Goal: Find specific page/section: Find specific page/section

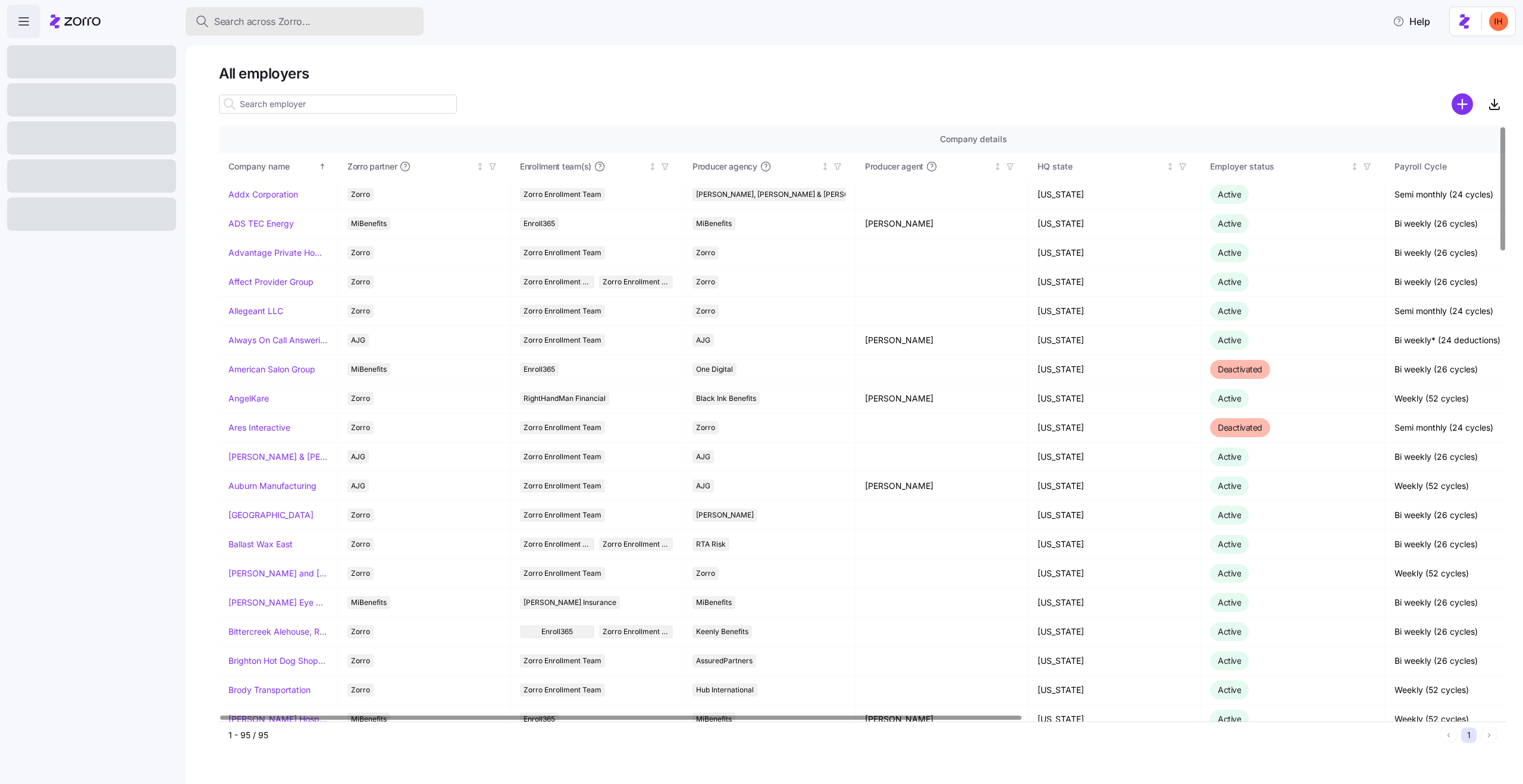
click at [238, 29] on button "Search across Zorro..." at bounding box center [304, 21] width 238 height 29
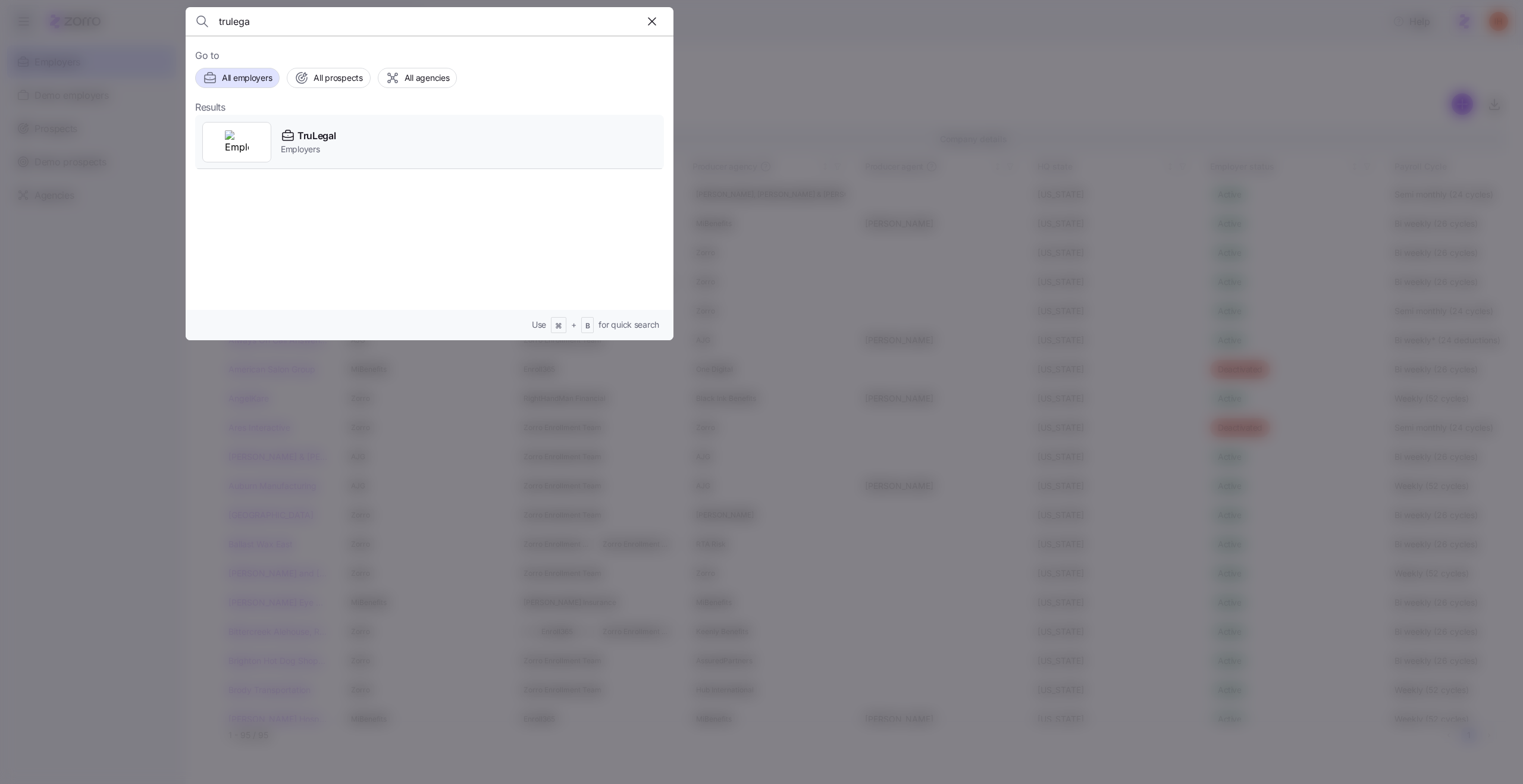
type input "trulega"
click at [342, 136] on div "TruLegal Employers" at bounding box center [429, 142] width 469 height 55
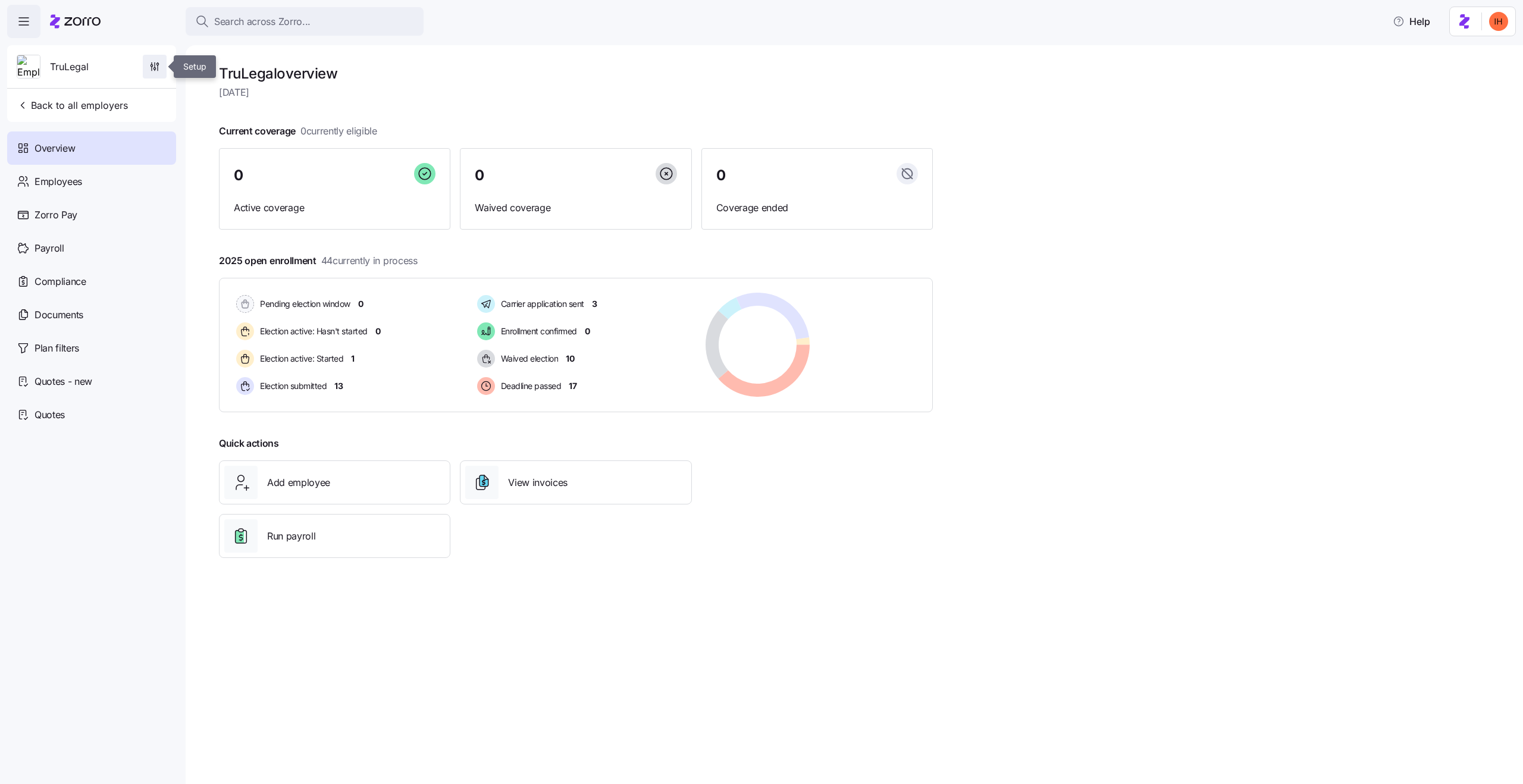
click at [158, 67] on icon "button" at bounding box center [158, 68] width 0 height 5
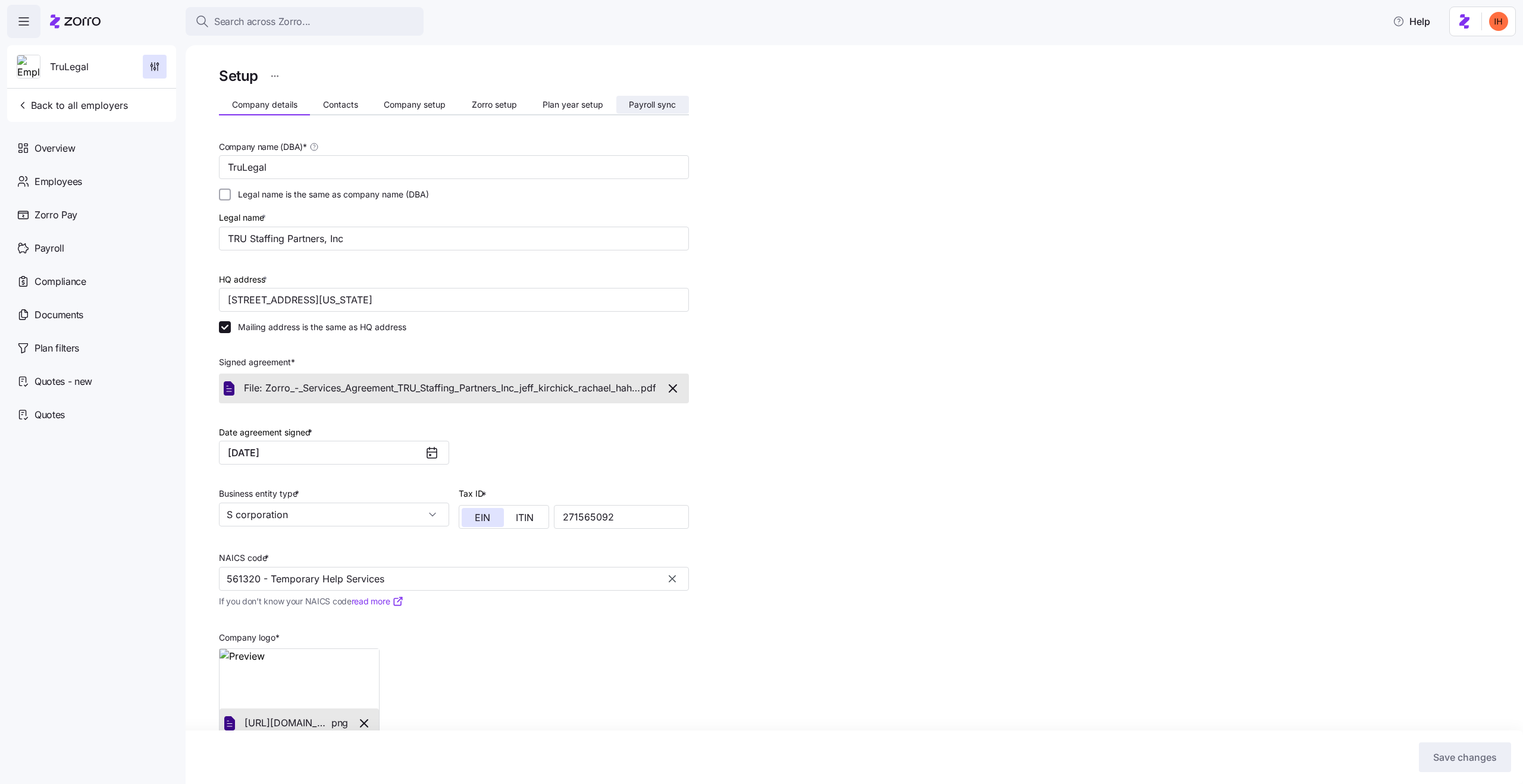
click at [637, 111] on button "Payroll sync" at bounding box center [653, 104] width 73 height 18
